Goal: Find specific page/section: Find specific page/section

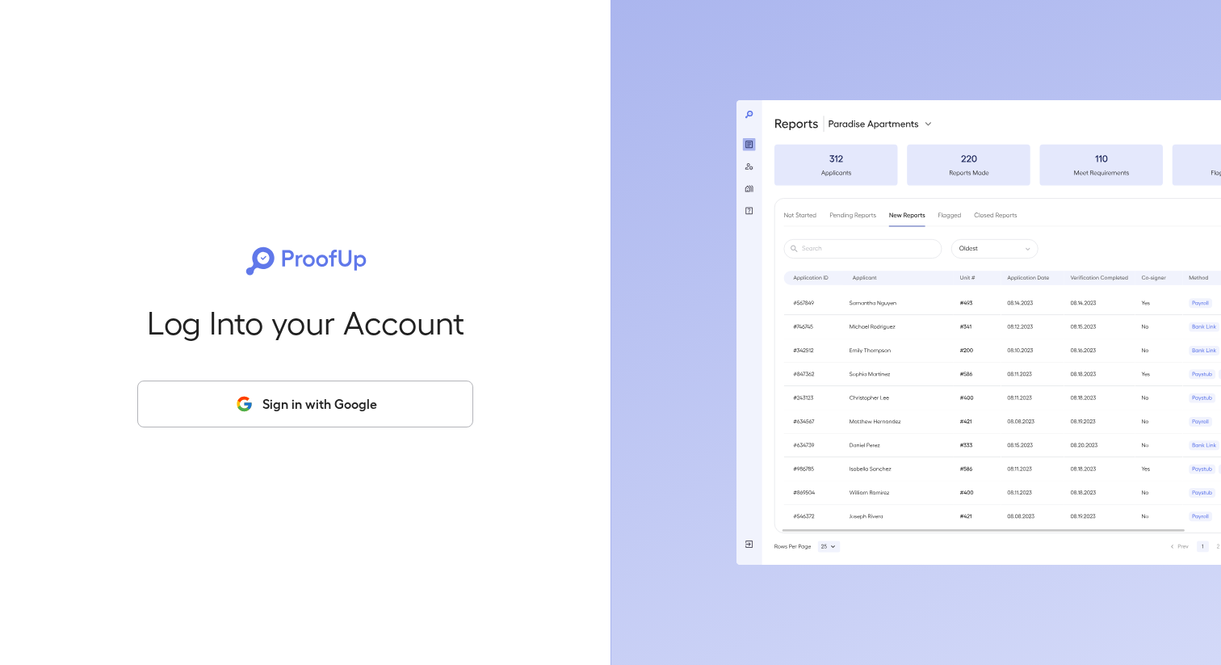
click at [422, 384] on button "Sign in with Google" at bounding box center [305, 403] width 336 height 47
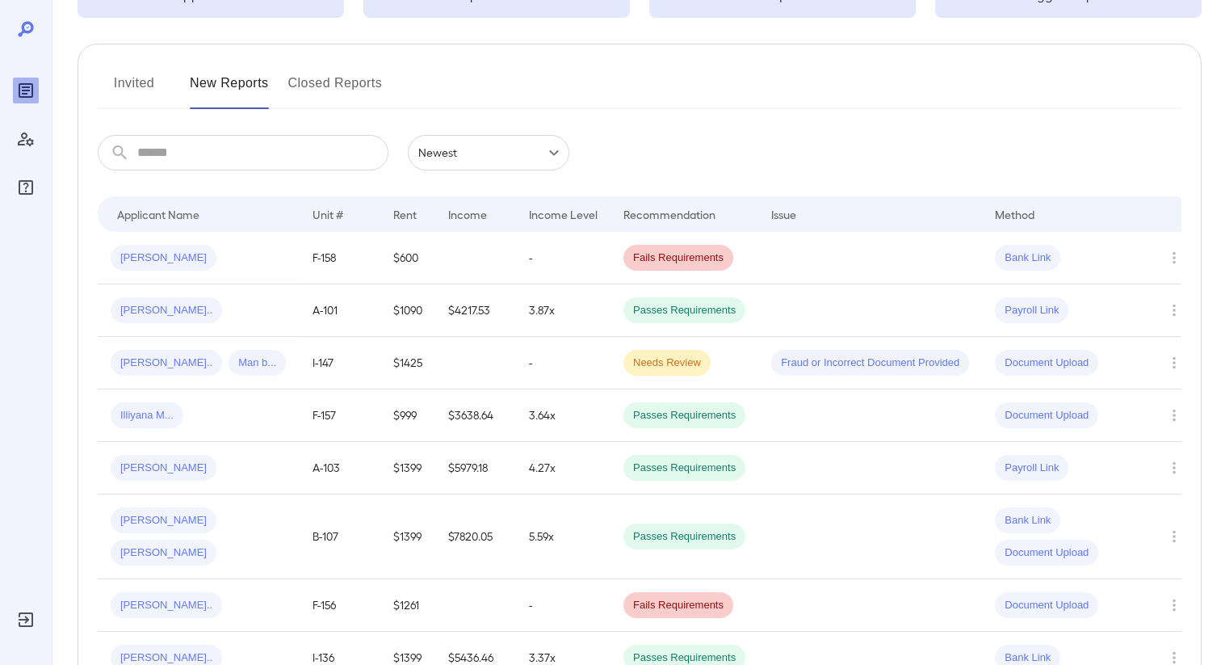
scroll to position [172, 0]
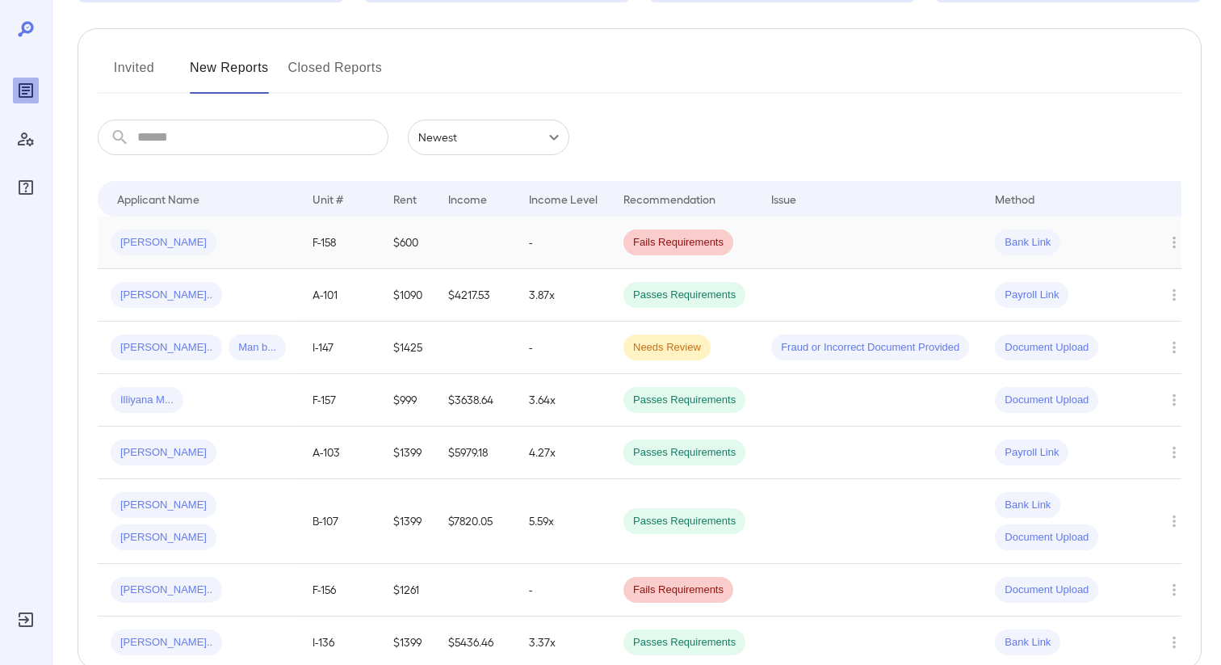
click at [387, 242] on td "$600" at bounding box center [407, 242] width 55 height 52
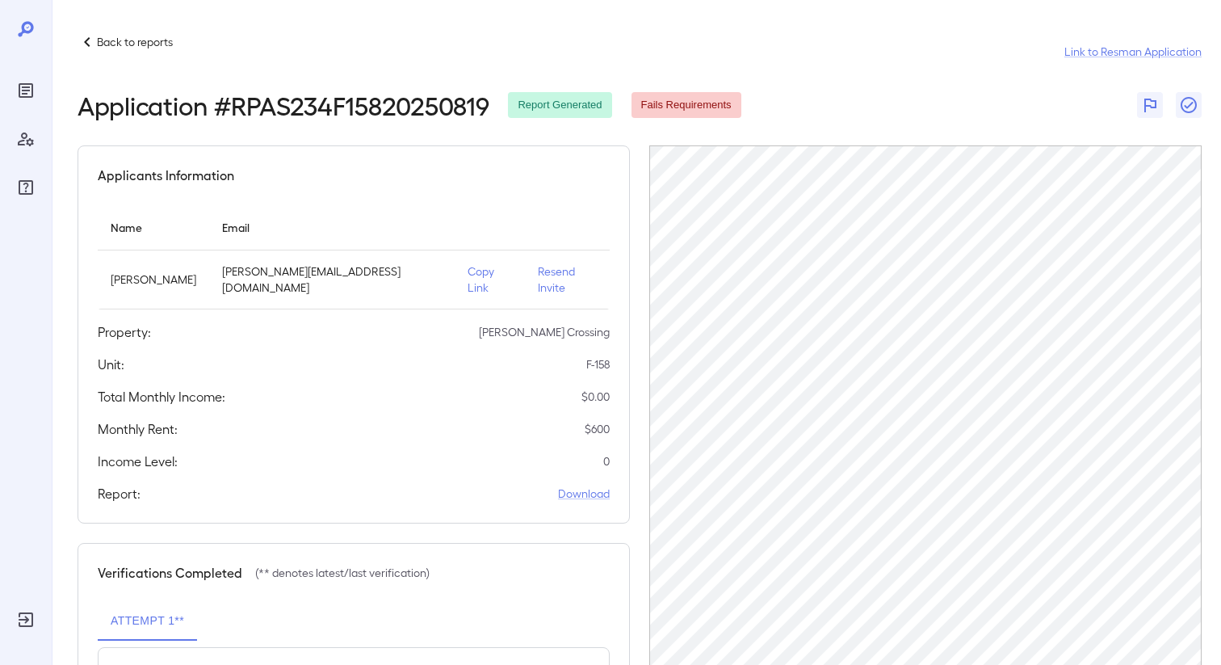
click at [95, 37] on icon at bounding box center [87, 41] width 19 height 19
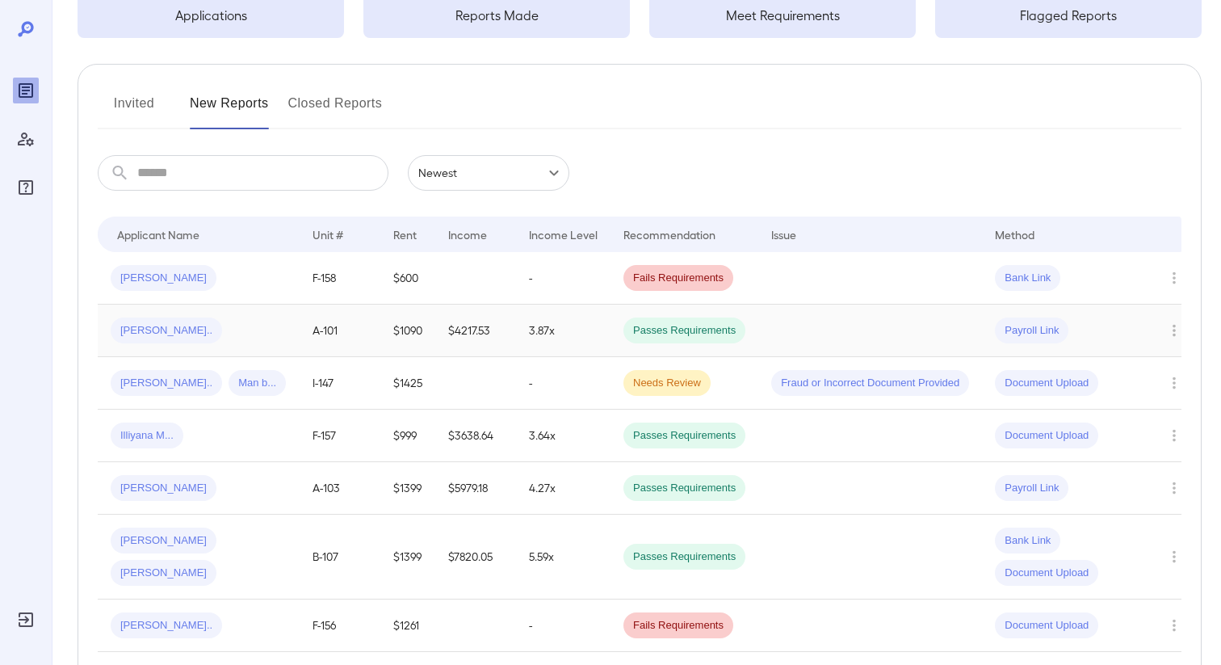
scroll to position [142, 0]
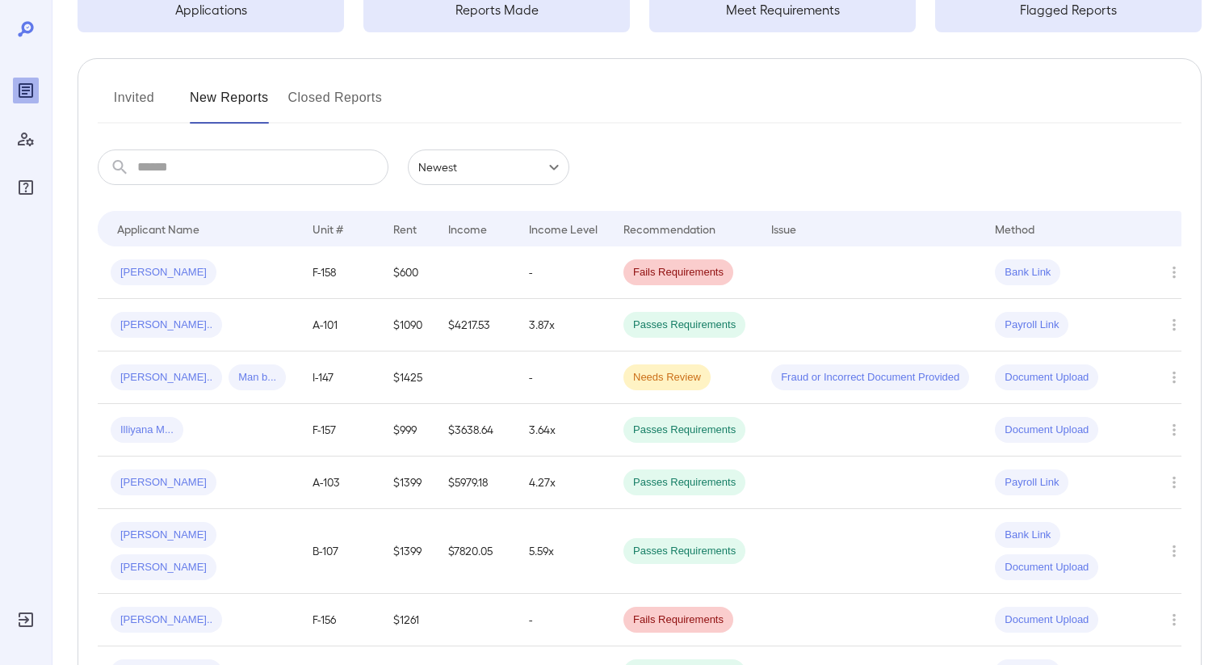
click at [156, 108] on button "Invited" at bounding box center [134, 104] width 73 height 39
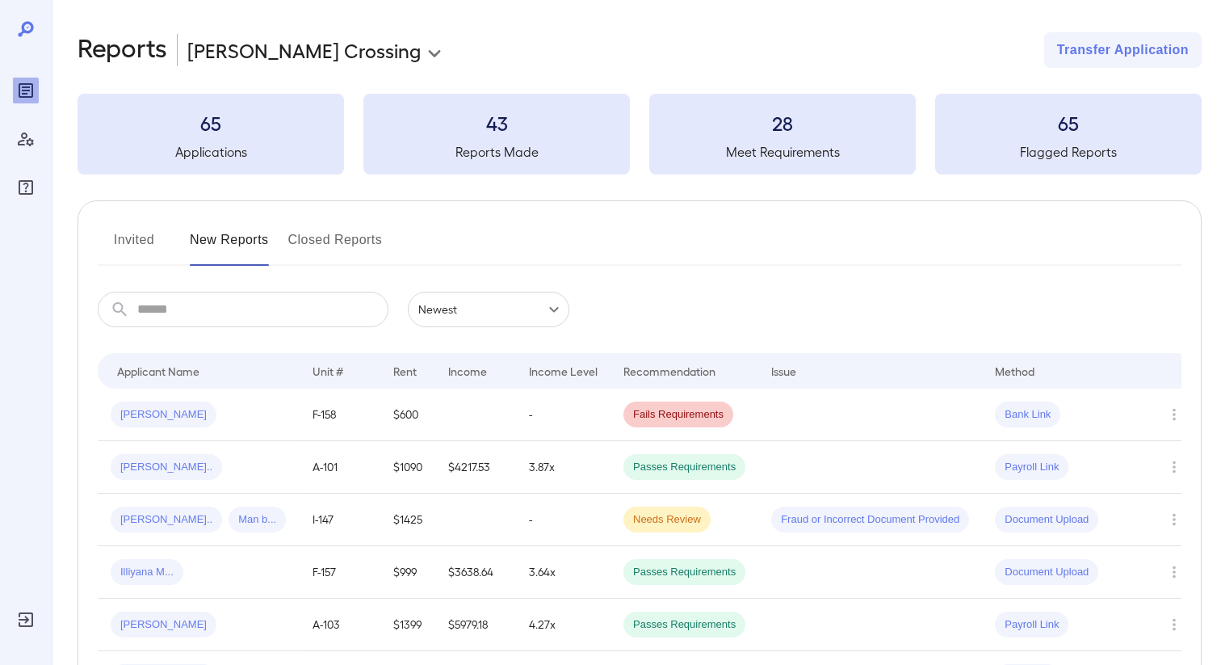
click at [112, 235] on button "Invited" at bounding box center [134, 246] width 73 height 39
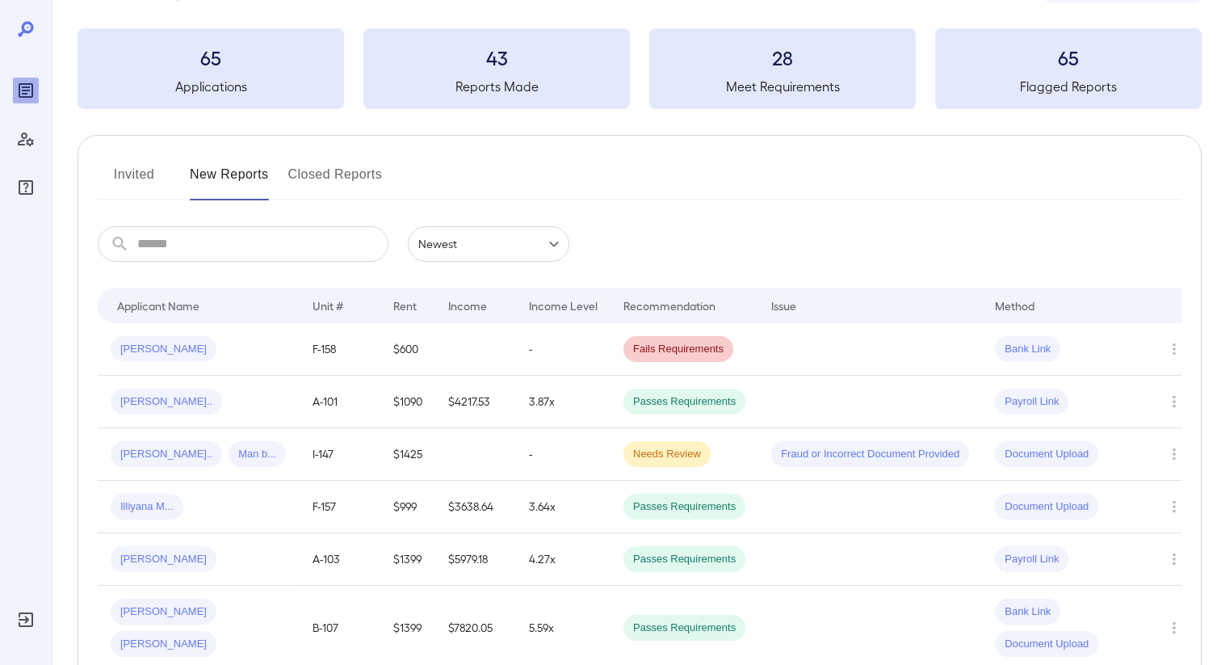
scroll to position [136, 0]
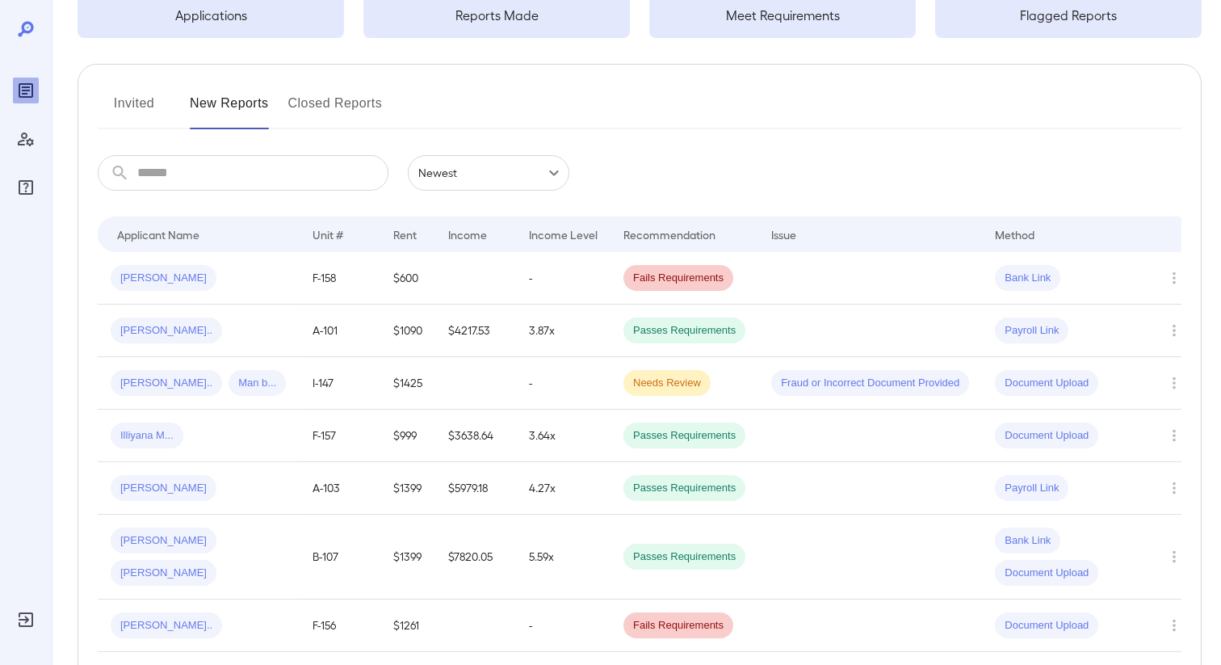
click at [136, 118] on button "Invited" at bounding box center [134, 109] width 73 height 39
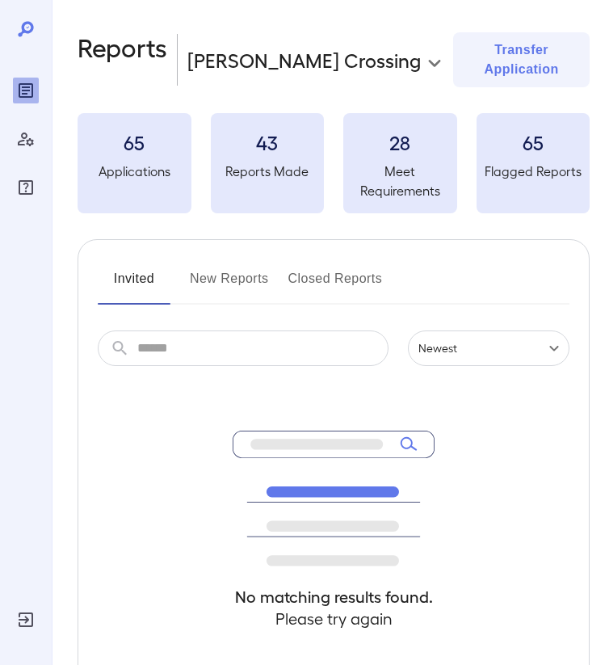
scroll to position [107, 0]
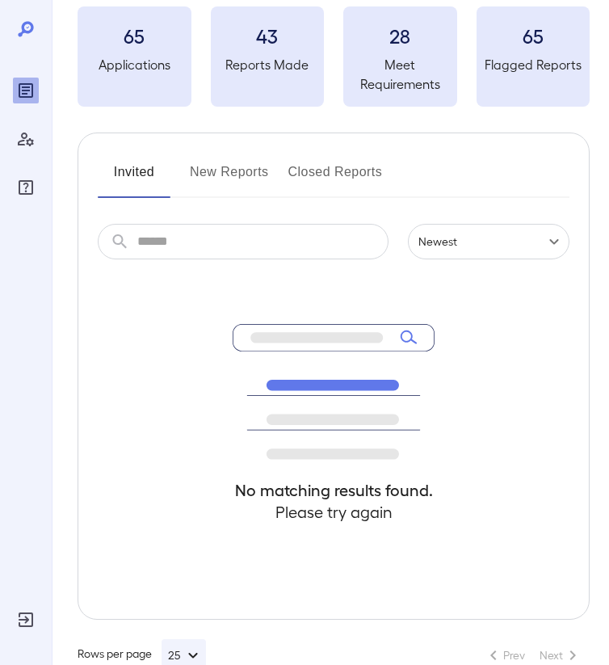
click at [247, 159] on button "New Reports" at bounding box center [229, 178] width 79 height 39
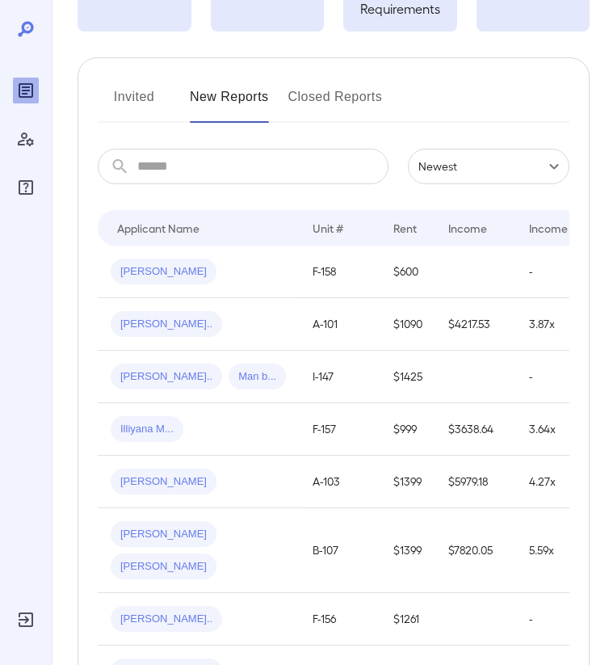
click at [152, 84] on button "Invited" at bounding box center [134, 103] width 73 height 39
